Goal: Task Accomplishment & Management: Use online tool/utility

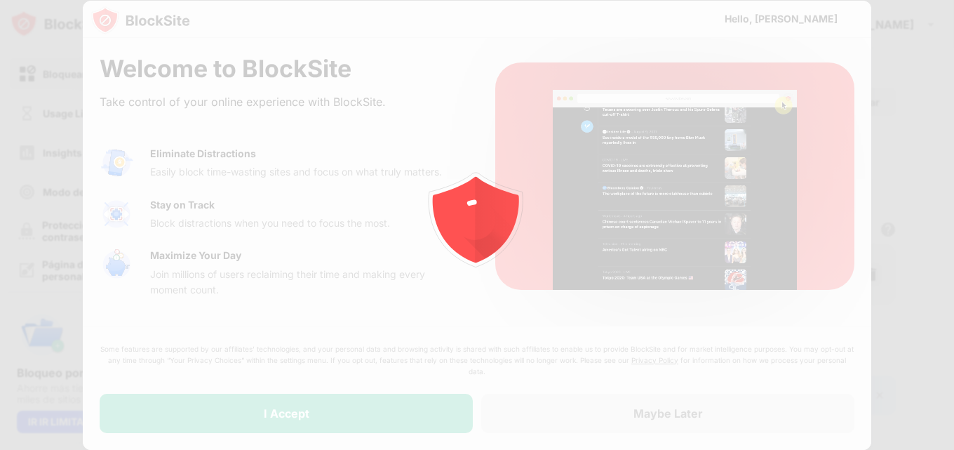
click at [364, 403] on div at bounding box center [477, 225] width 954 height 450
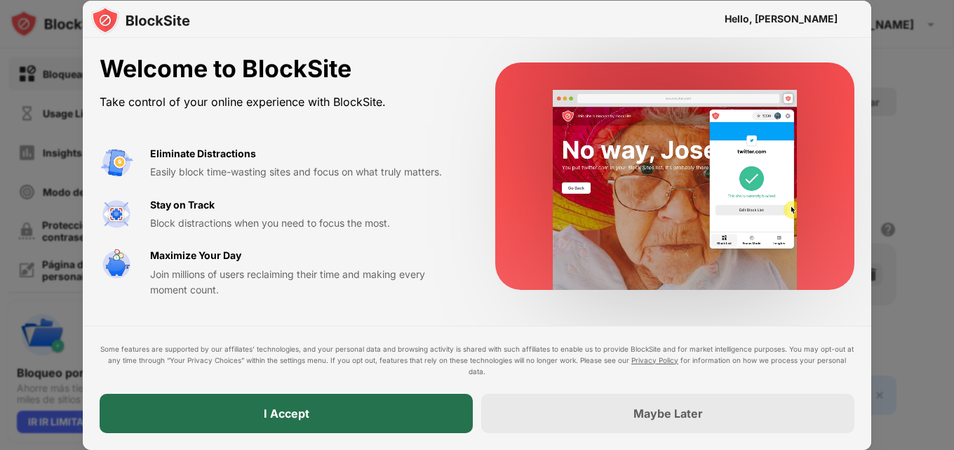
click at [401, 410] on div "I Accept" at bounding box center [286, 413] width 373 height 39
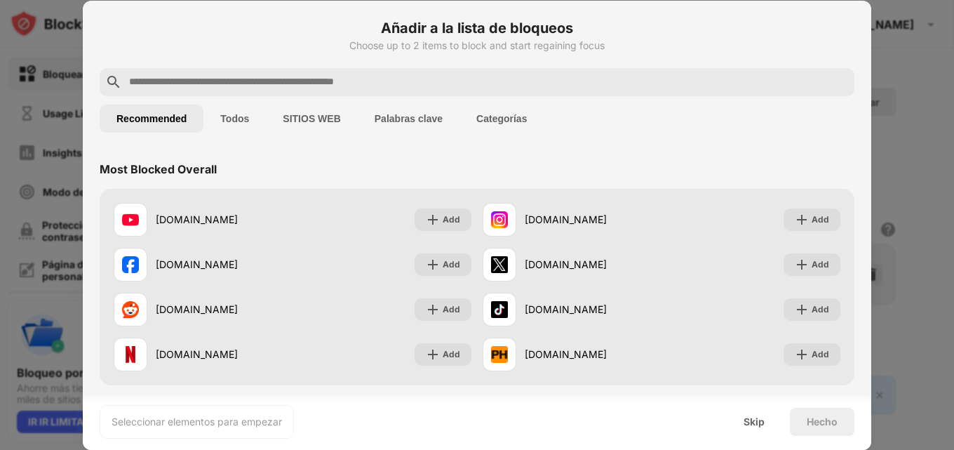
click at [272, 71] on div at bounding box center [477, 82] width 755 height 28
click at [278, 82] on input "text" at bounding box center [488, 82] width 721 height 17
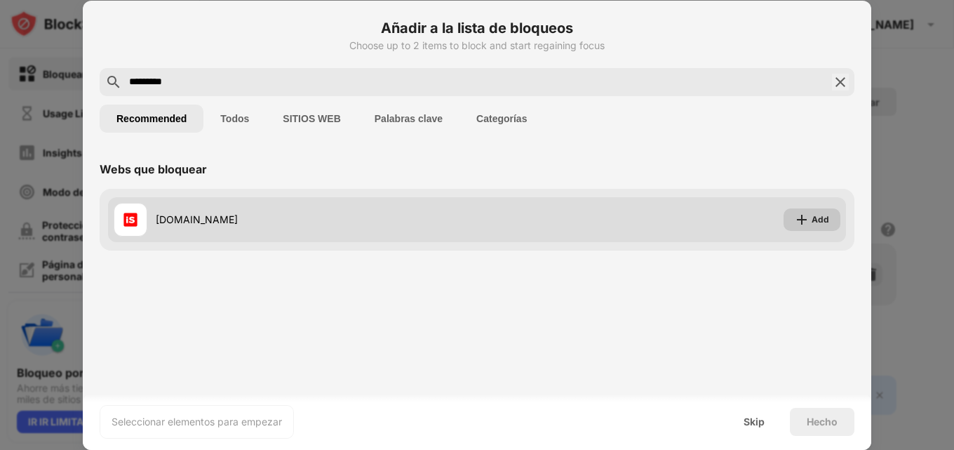
type input "*********"
click at [813, 220] on div "Add" at bounding box center [821, 220] width 18 height 14
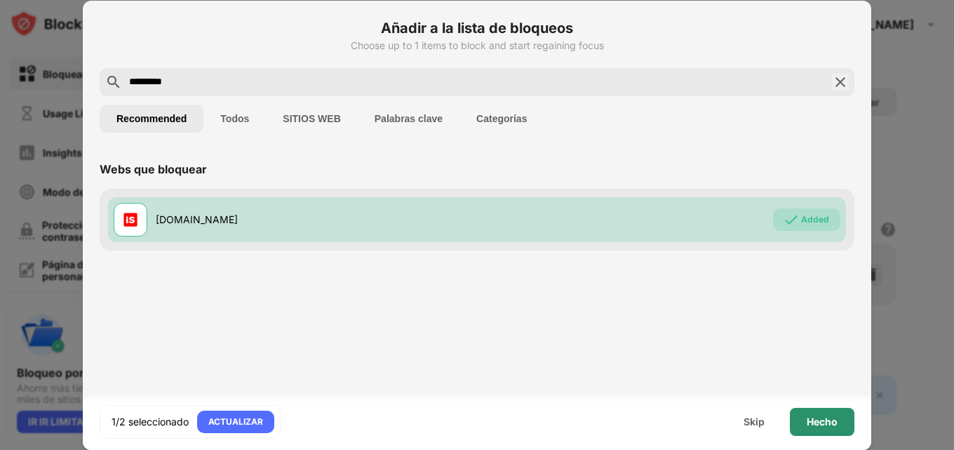
click at [825, 429] on div "Hecho" at bounding box center [822, 422] width 65 height 28
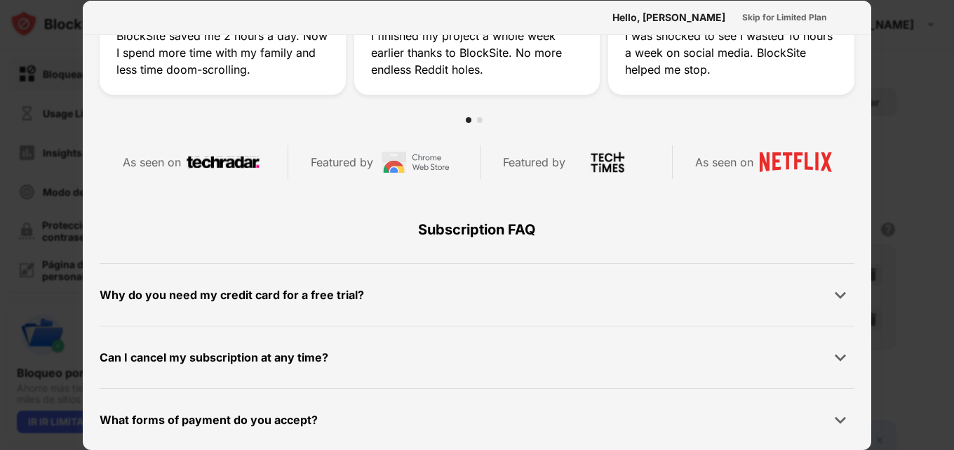
scroll to position [684, 0]
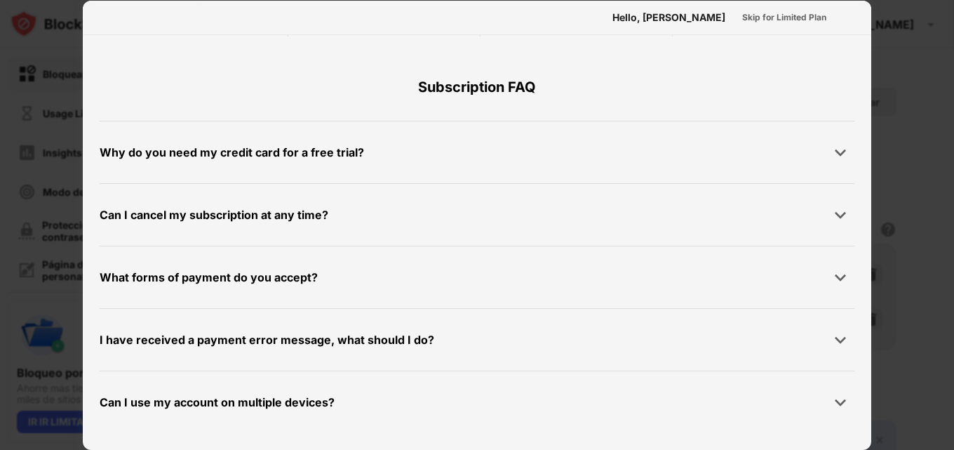
click at [904, 173] on div at bounding box center [477, 225] width 954 height 450
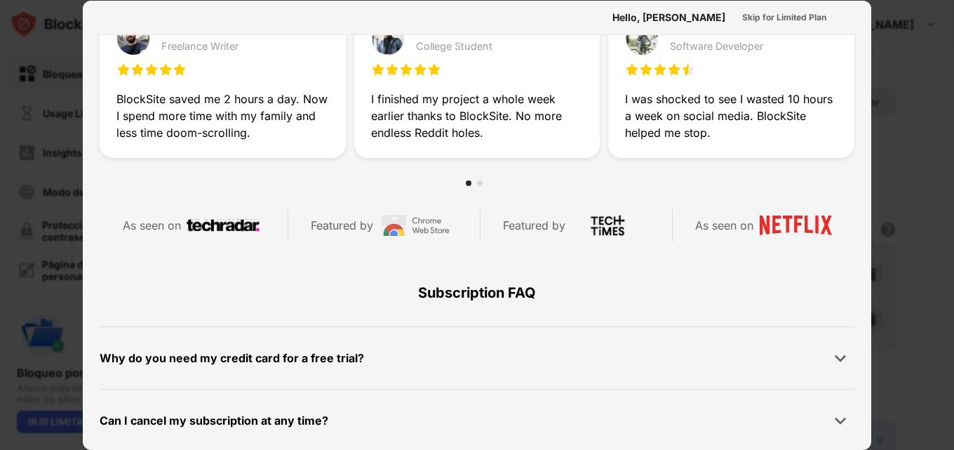
scroll to position [491, 0]
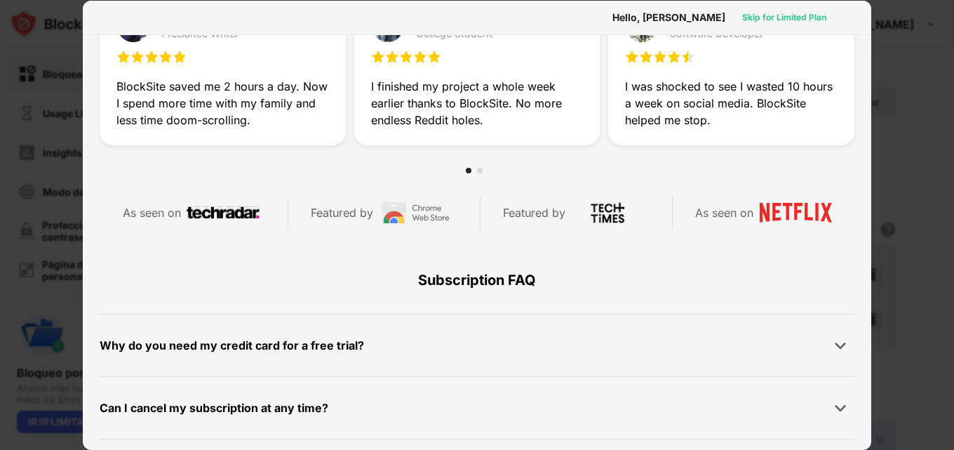
click at [780, 18] on div "Skip for Limited Plan" at bounding box center [784, 18] width 84 height 14
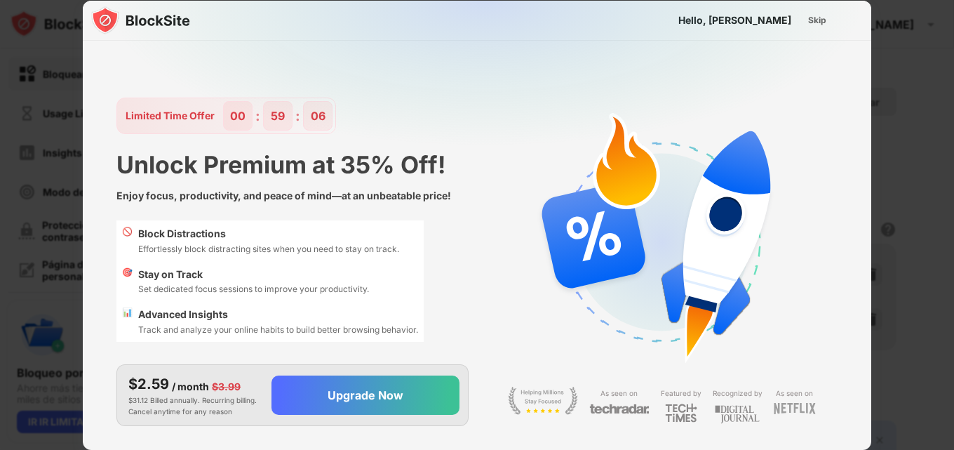
scroll to position [0, 0]
click at [816, 22] on div "Skip" at bounding box center [817, 20] width 18 height 14
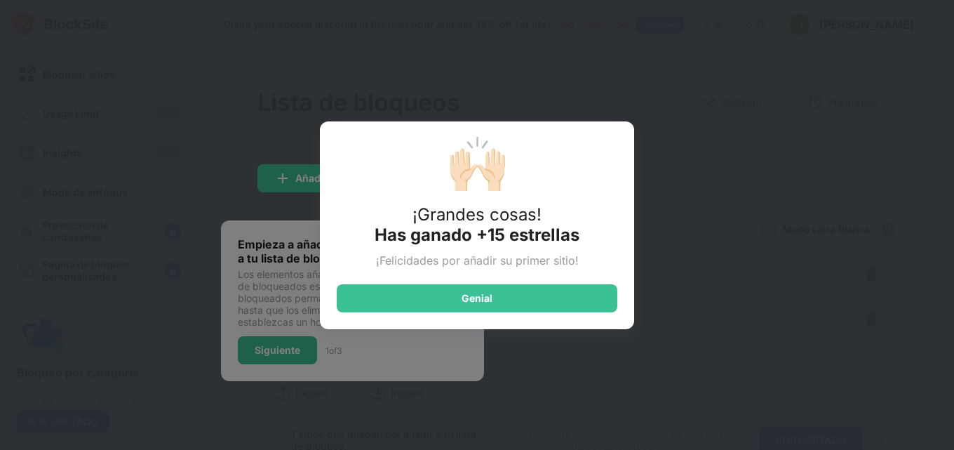
click at [685, 159] on div "🙌🏻 ¡Grandes cosas! Has ganado +15 estrellas ¡Felicidades por añadir su primer s…" at bounding box center [477, 225] width 954 height 450
click at [559, 315] on div "🙌🏻 ¡Grandes cosas! Has ganado +15 estrellas ¡Felicidades por añadir su primer s…" at bounding box center [477, 225] width 314 height 208
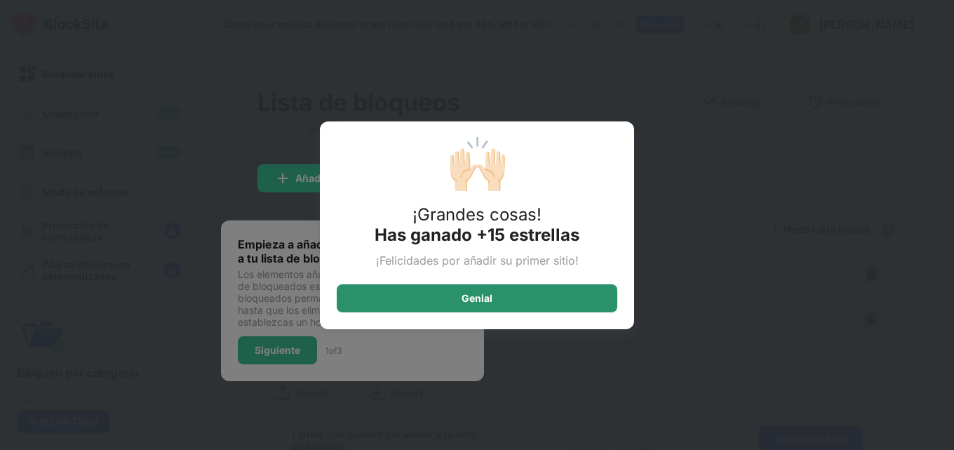
click at [572, 288] on div "Genial" at bounding box center [477, 298] width 281 height 28
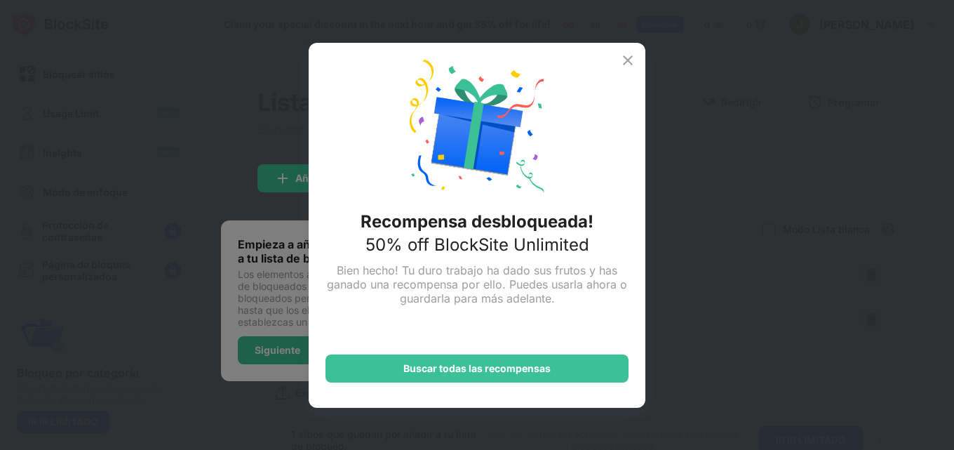
click at [633, 62] on img at bounding box center [628, 60] width 17 height 17
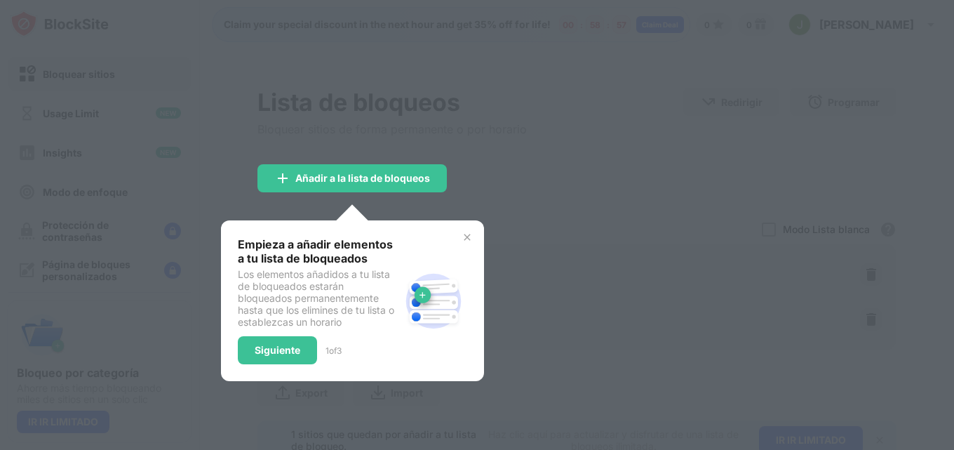
click at [565, 162] on div at bounding box center [477, 225] width 954 height 450
click at [470, 237] on img at bounding box center [467, 237] width 11 height 11
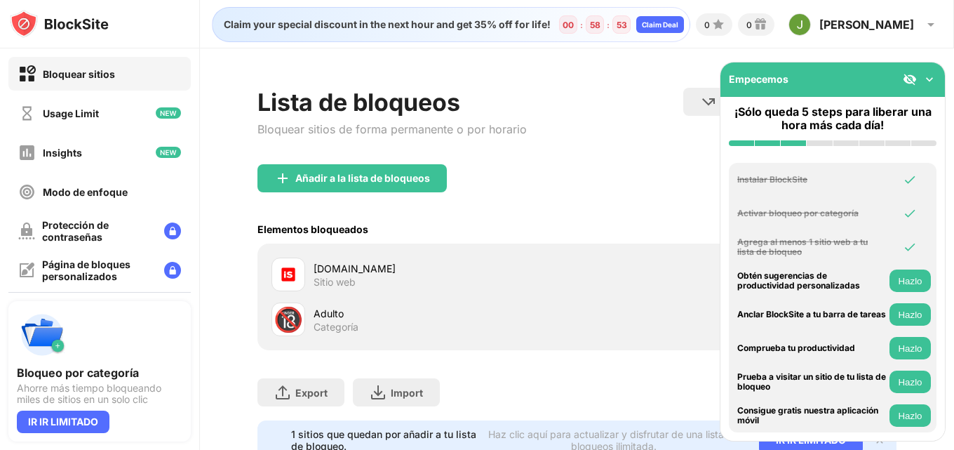
click at [930, 80] on img at bounding box center [930, 79] width 14 height 14
